Goal: Task Accomplishment & Management: Manage account settings

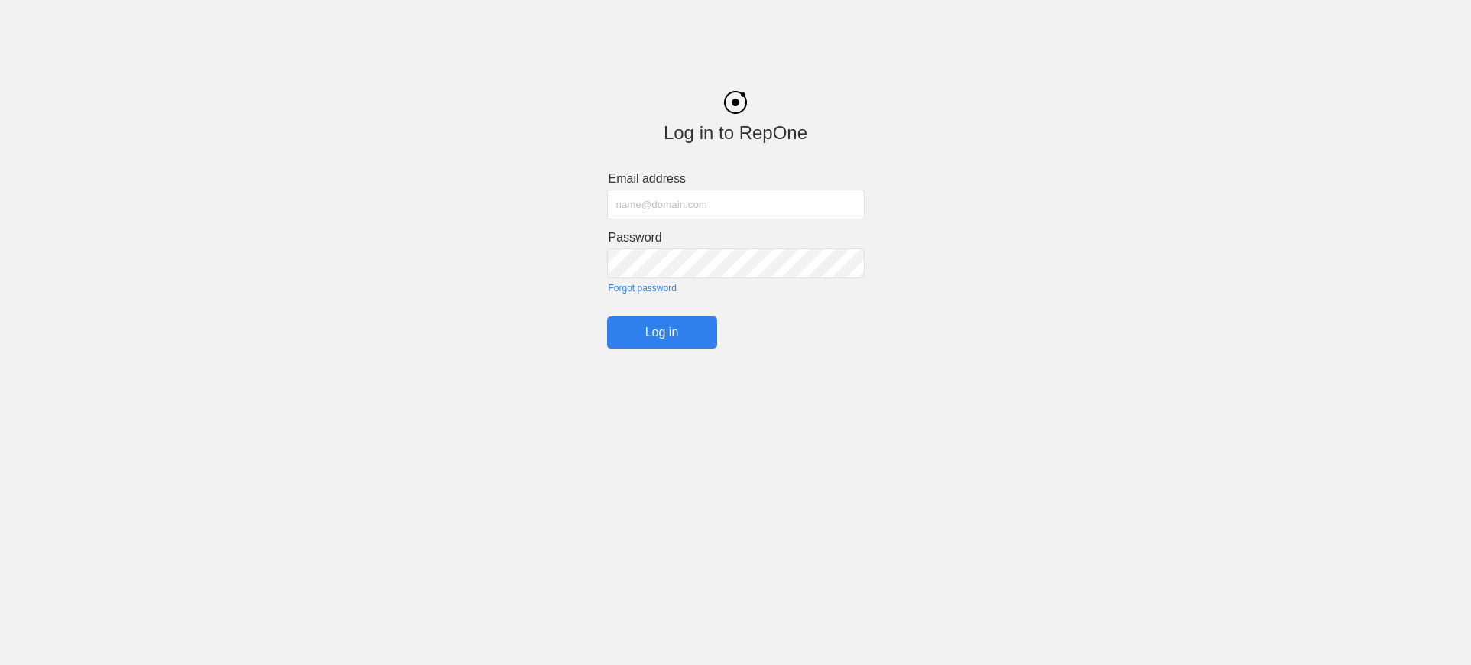
click at [673, 203] on input "text" at bounding box center [736, 205] width 258 height 30
type input "[EMAIL_ADDRESS][DOMAIN_NAME]"
click at [607, 317] on input "Log in" at bounding box center [662, 333] width 110 height 32
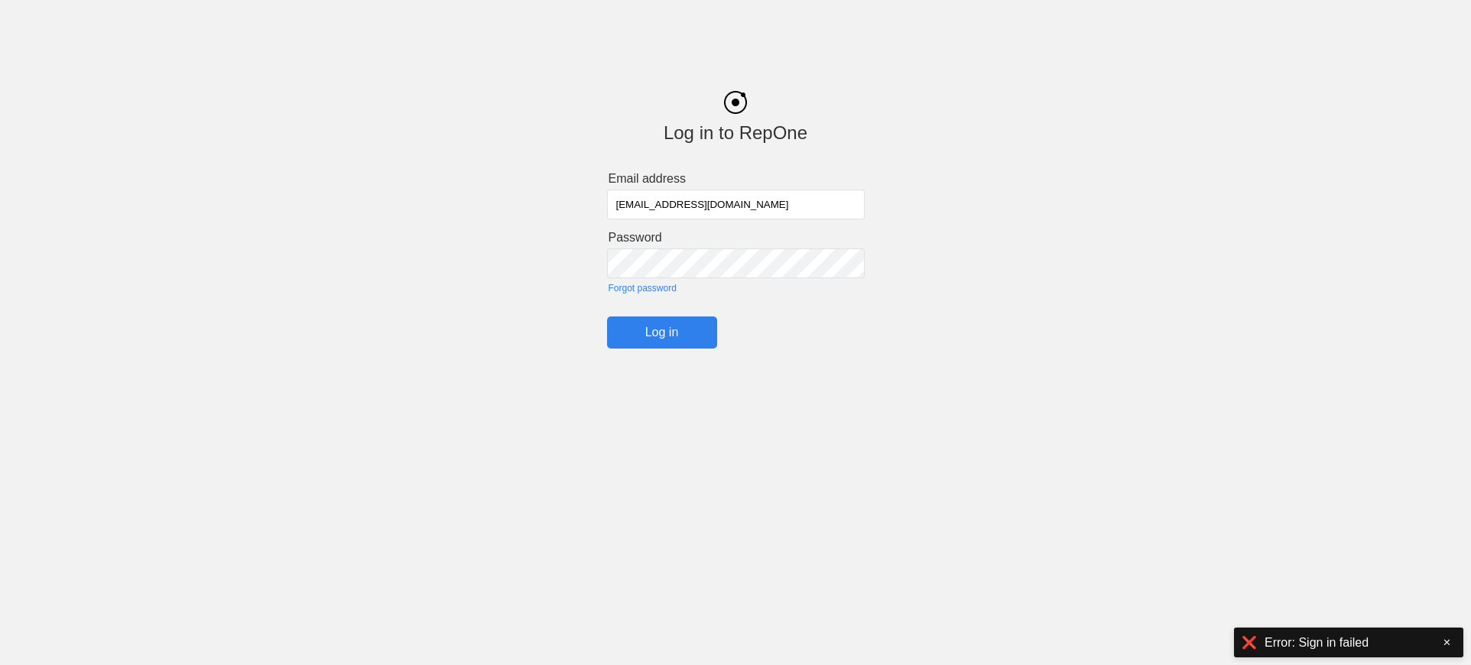
click at [579, 239] on div "Log in to RepOne Email address [EMAIL_ADDRESS][DOMAIN_NAME] Password Forgot pas…" at bounding box center [735, 208] width 1471 height 281
click at [607, 317] on input "Log in" at bounding box center [662, 333] width 110 height 32
click at [660, 290] on link "Forgot password" at bounding box center [737, 288] width 256 height 11
